Goal: Information Seeking & Learning: Find specific fact

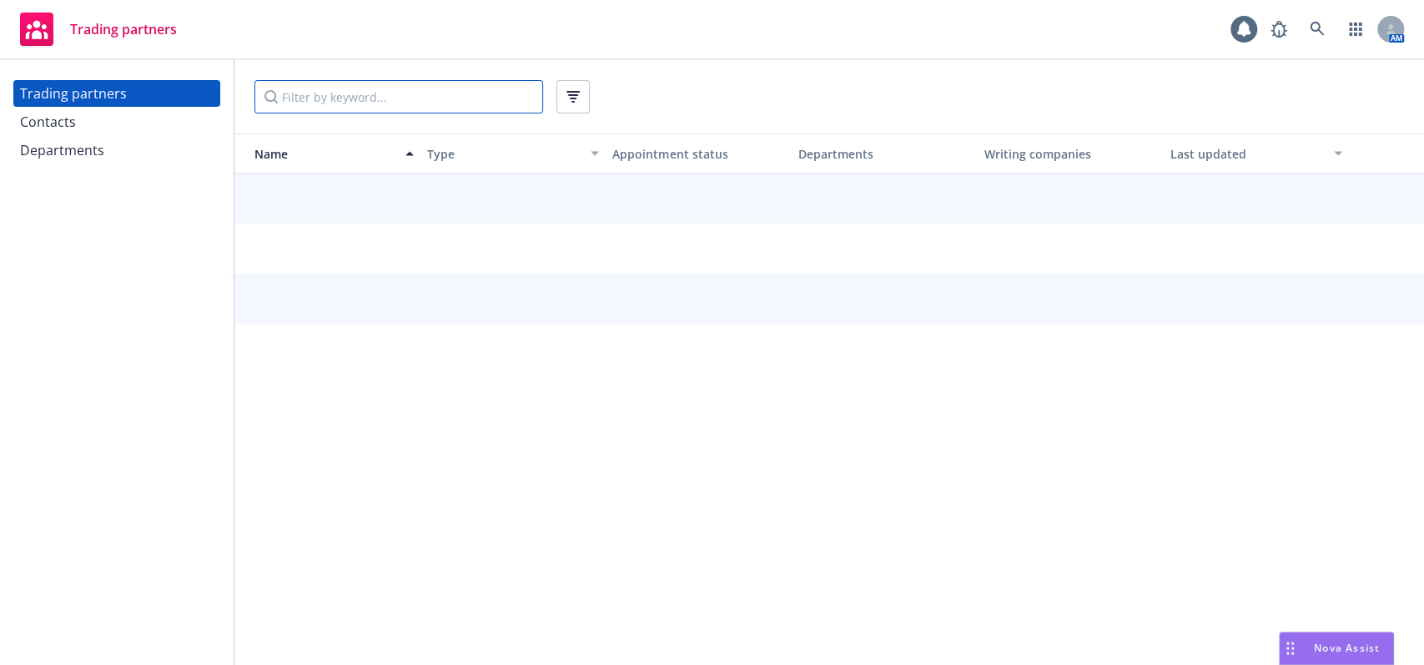
click at [312, 93] on input "Filter by keyword..." at bounding box center [398, 96] width 289 height 33
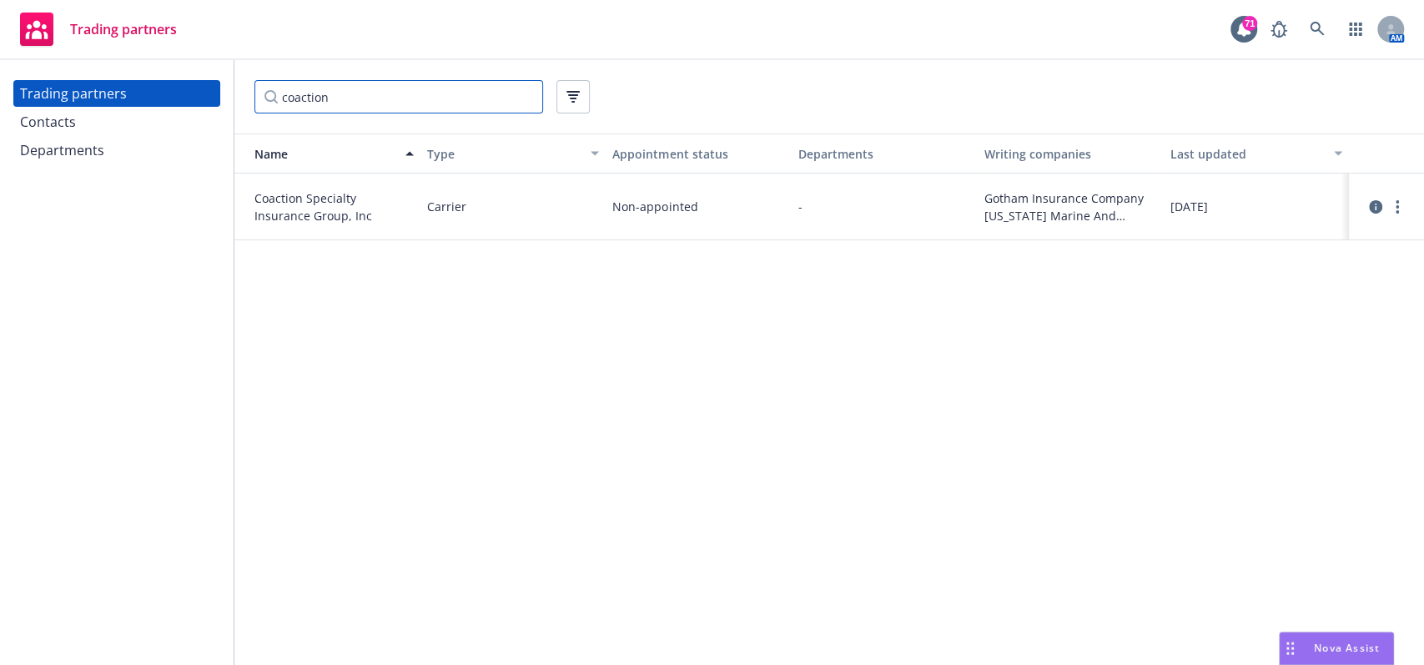
type input "coaction"
click at [1388, 198] on div at bounding box center [1387, 207] width 42 height 20
click at [1396, 200] on icon "more" at bounding box center [1397, 206] width 3 height 13
drag, startPoint x: 1179, startPoint y: 316, endPoint x: 745, endPoint y: 256, distance: 437.9
click at [1179, 316] on div "Name Type Appointment status Departments Writing companies Last updated Coactio…" at bounding box center [829, 398] width 1190 height 531
